Goal: Task Accomplishment & Management: Manage account settings

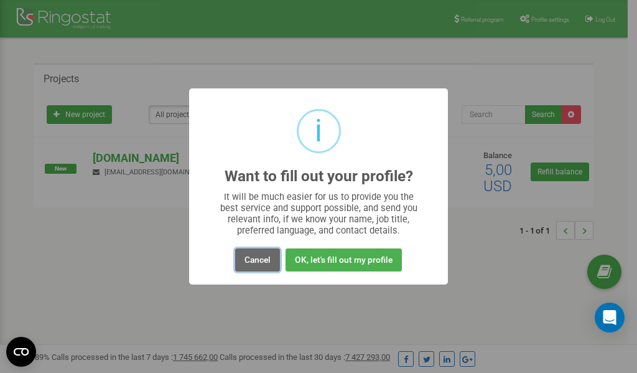
click at [256, 260] on button "Cancel" at bounding box center [257, 259] width 45 height 23
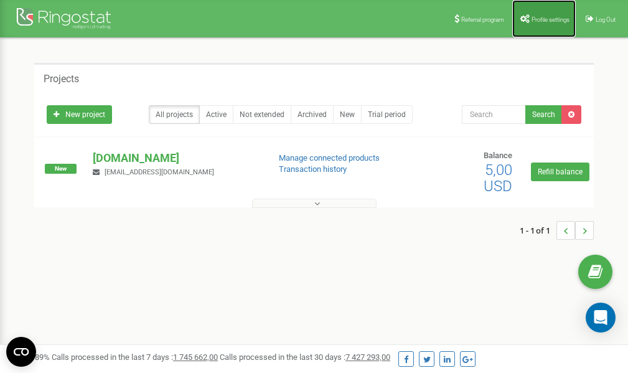
click at [543, 12] on link "Profile settings" at bounding box center [543, 18] width 63 height 37
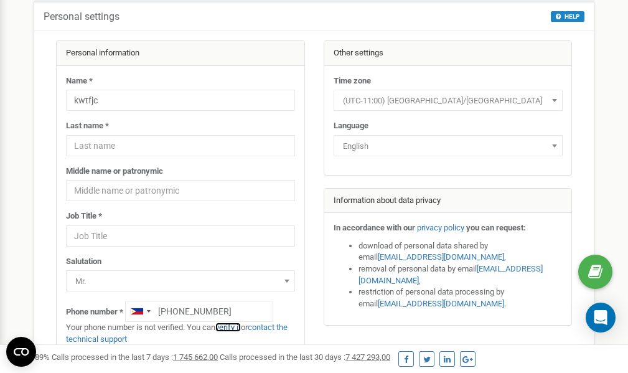
click at [238, 327] on link "verify it" at bounding box center [228, 326] width 26 height 9
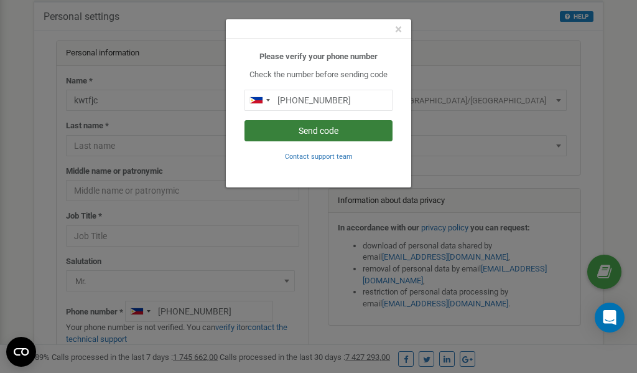
click at [343, 129] on button "Send code" at bounding box center [318, 130] width 148 height 21
